Goal: Task Accomplishment & Management: Manage account settings

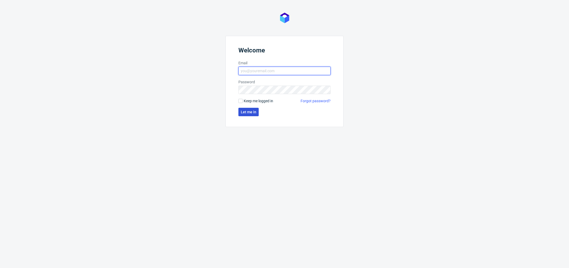
type input "[PERSON_NAME][EMAIL_ADDRESS][DOMAIN_NAME]"
click at [249, 111] on span "Let me in" at bounding box center [249, 112] width 16 height 4
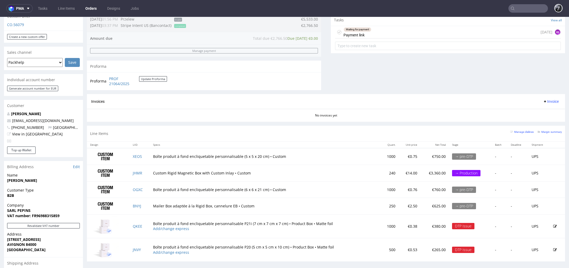
scroll to position [218, 0]
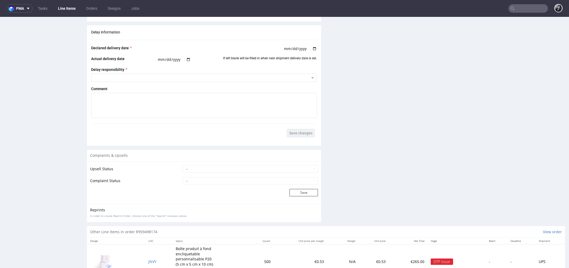
scroll to position [945, 0]
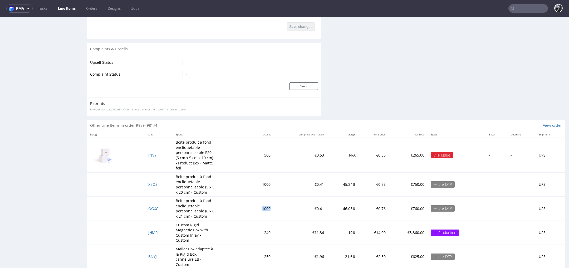
drag, startPoint x: 257, startPoint y: 208, endPoint x: 266, endPoint y: 209, distance: 9.5
click at [266, 209] on td "1000" at bounding box center [261, 209] width 25 height 24
drag, startPoint x: 266, startPoint y: 209, endPoint x: 253, endPoint y: 207, distance: 13.3
click at [253, 207] on td "1000" at bounding box center [261, 209] width 25 height 24
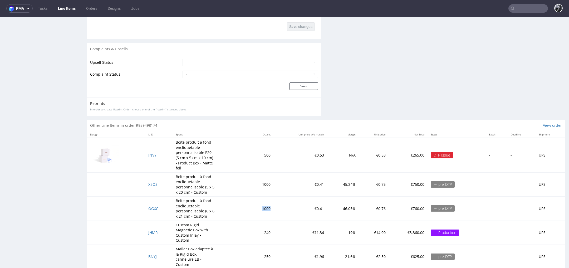
click at [253, 207] on td "1000" at bounding box center [261, 209] width 25 height 24
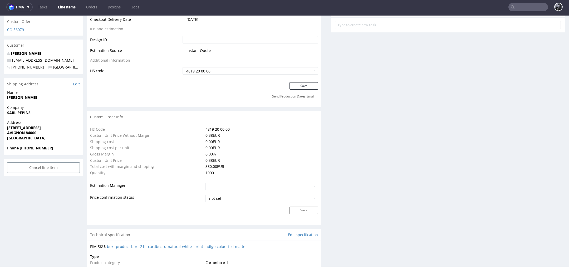
scroll to position [288, 0]
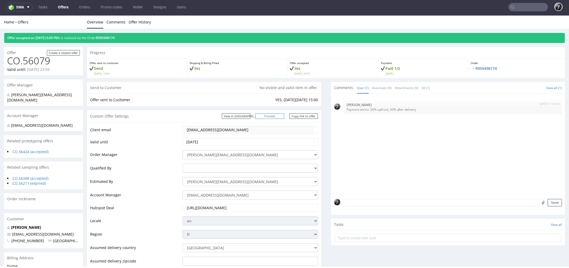
click at [276, 116] on link "Preview" at bounding box center [269, 116] width 29 height 6
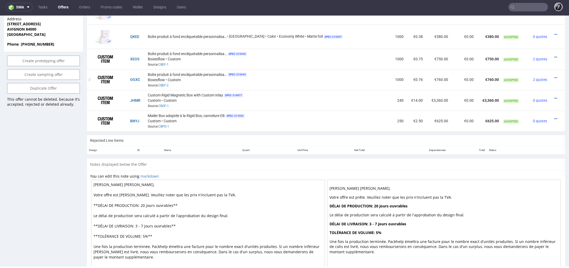
scroll to position [363, 0]
